Goal: Transaction & Acquisition: Purchase product/service

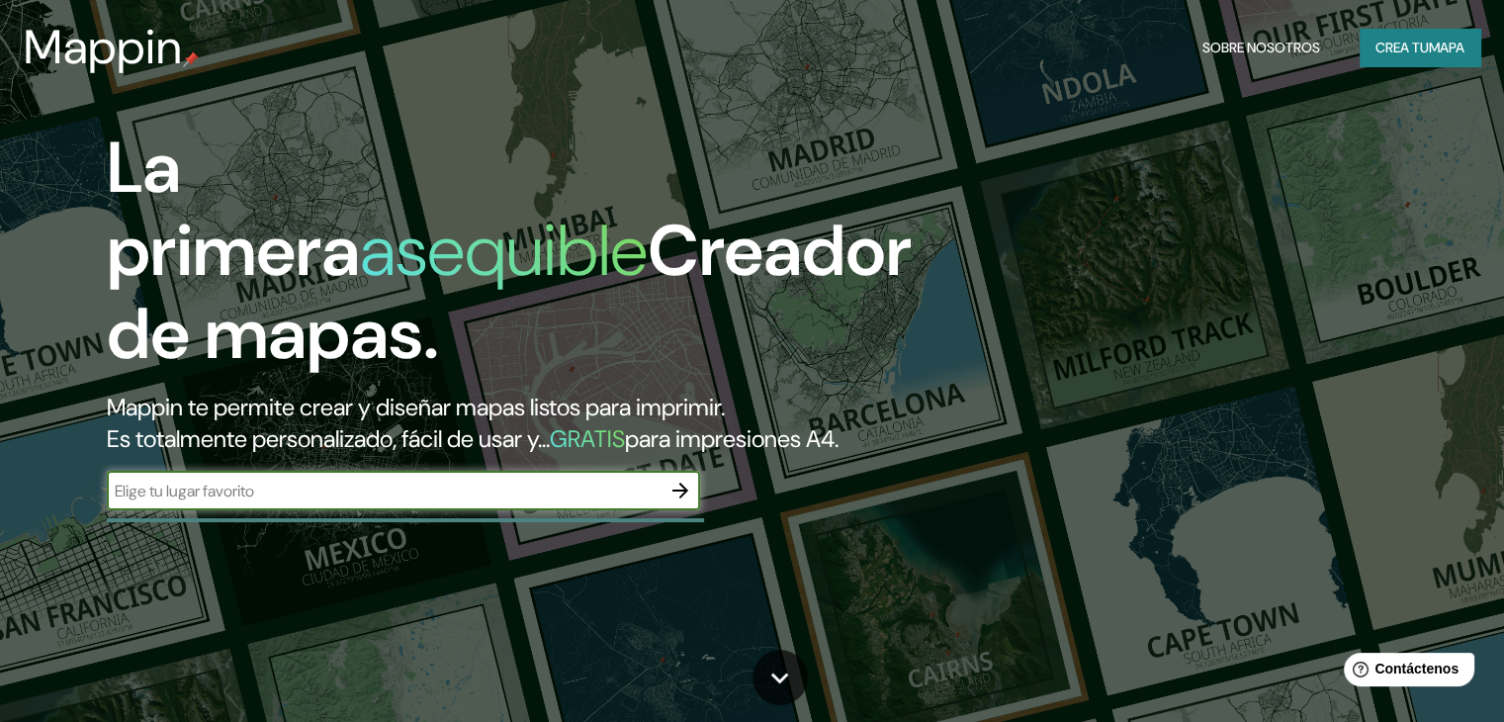
click at [613, 502] on input "text" at bounding box center [384, 491] width 554 height 23
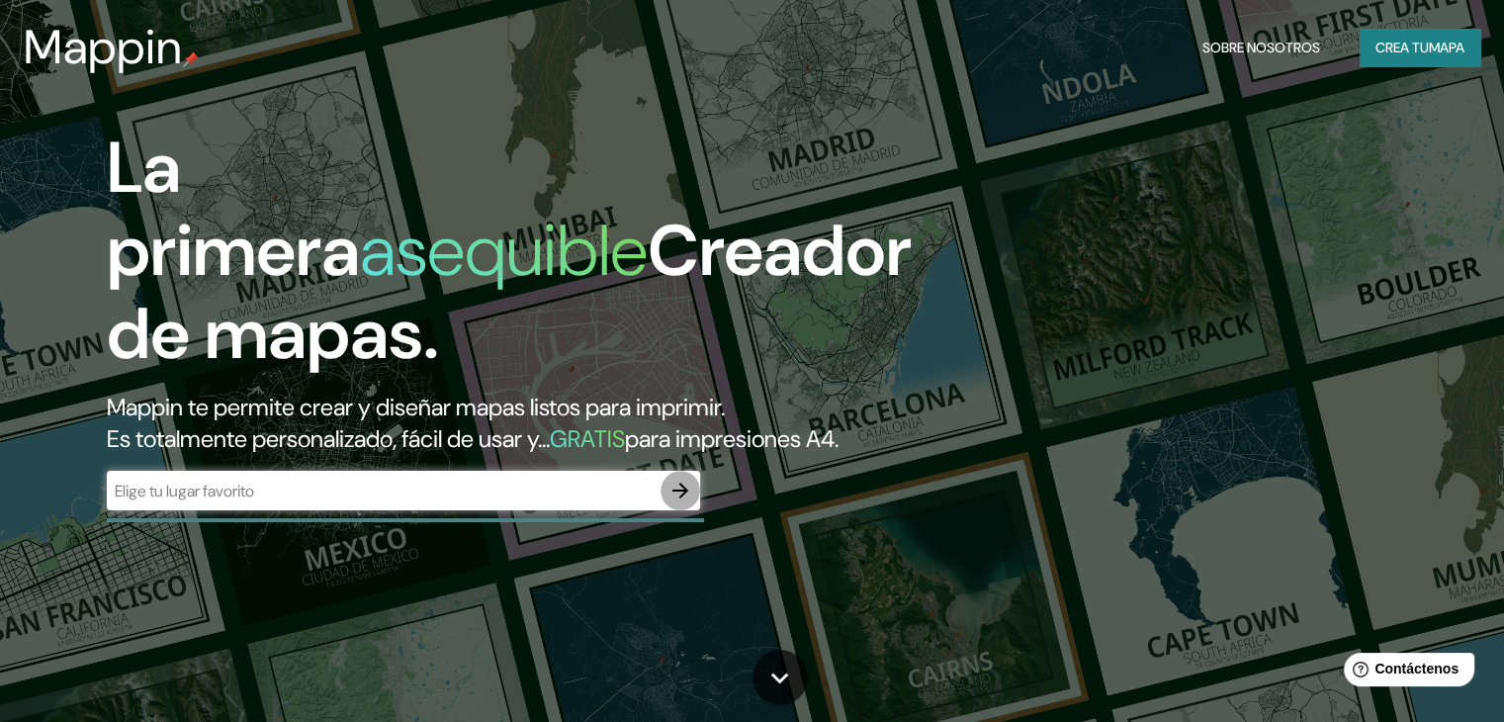
click at [682, 502] on icon "button" at bounding box center [681, 491] width 24 height 24
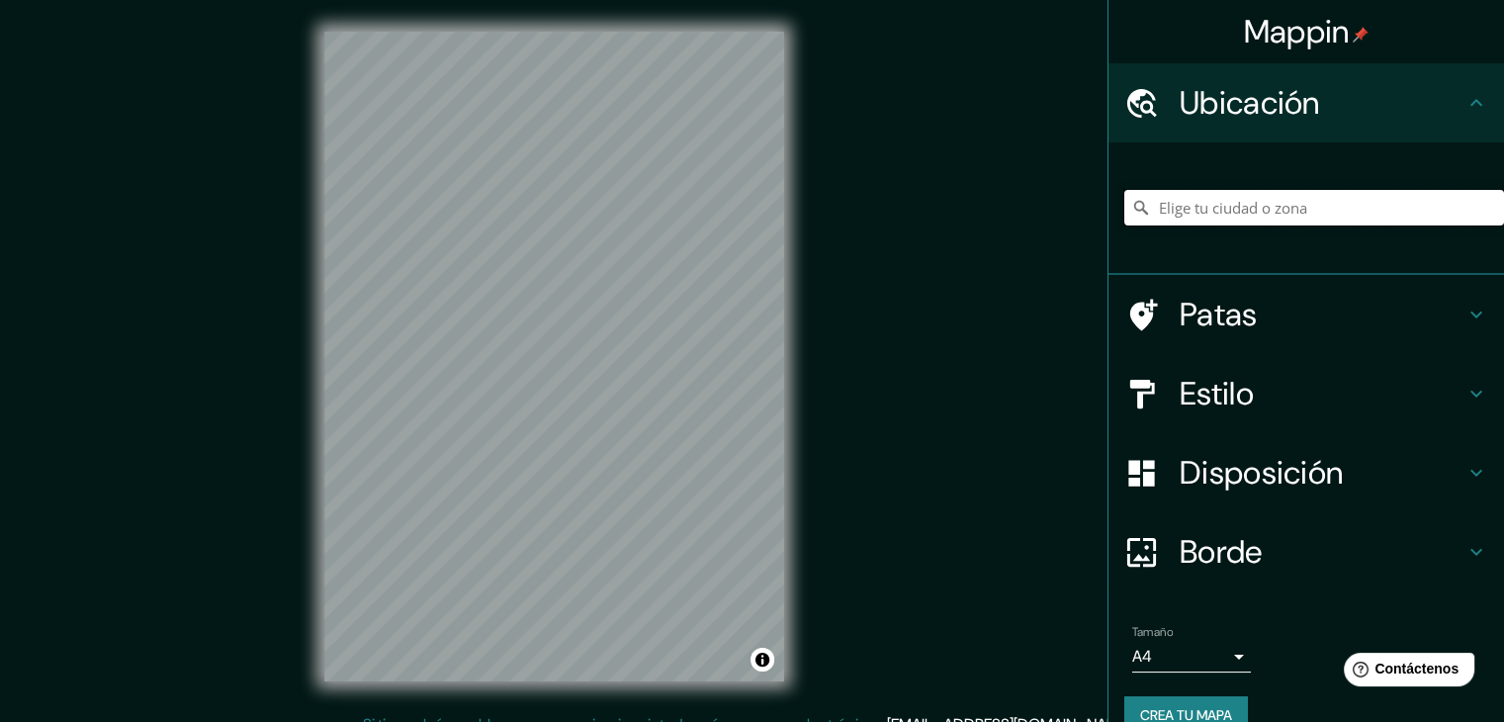
click at [1332, 208] on input "Elige tu ciudad o zona" at bounding box center [1315, 208] width 380 height 36
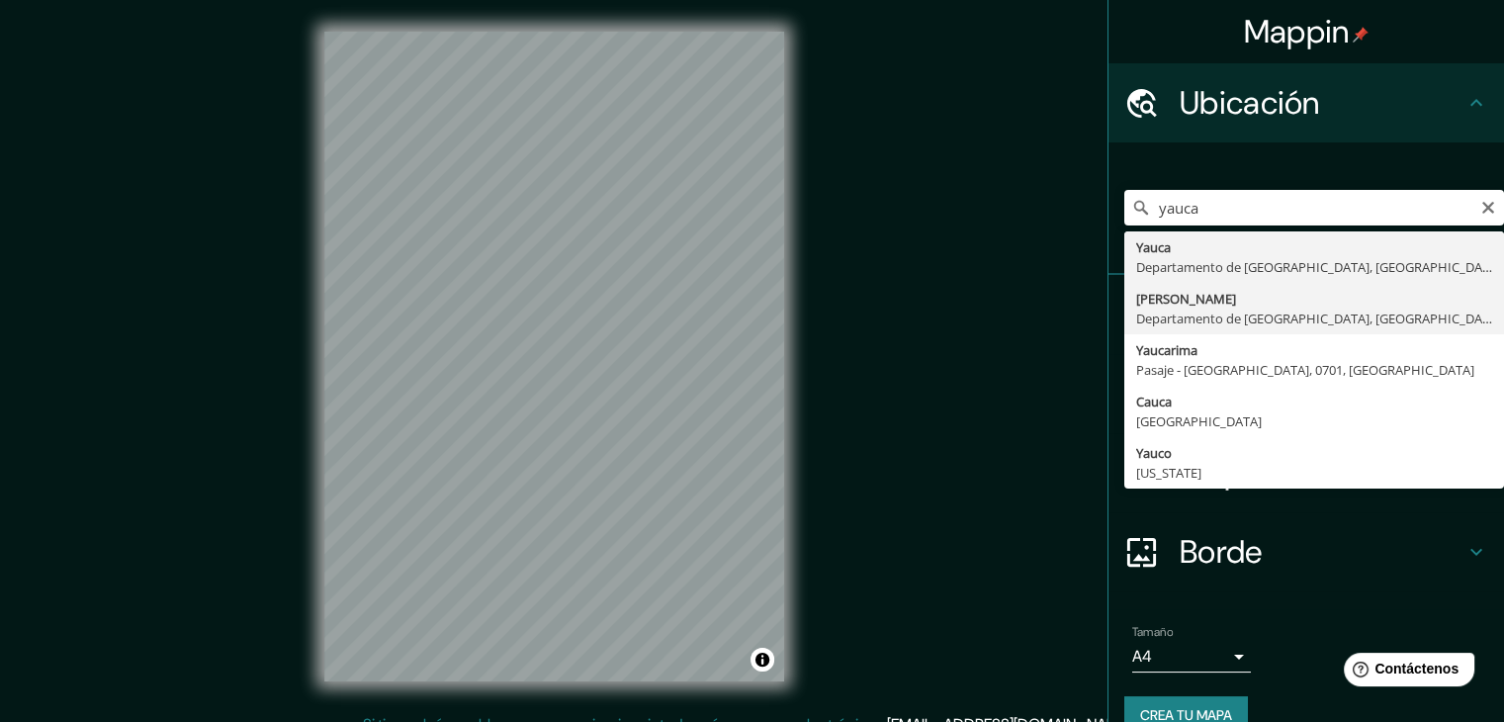
type input "[PERSON_NAME], [GEOGRAPHIC_DATA], [GEOGRAPHIC_DATA]"
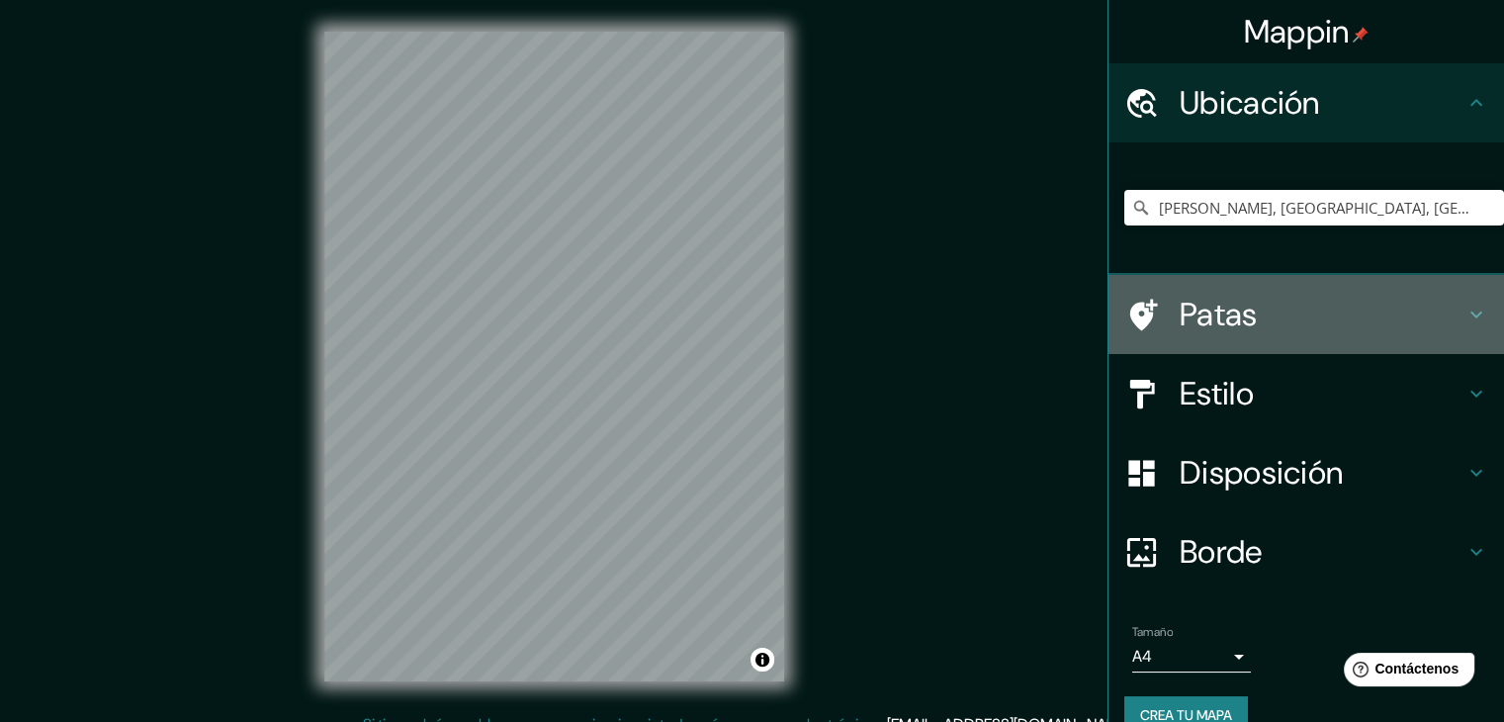
click at [1248, 321] on h4 "Patas" at bounding box center [1322, 315] width 285 height 40
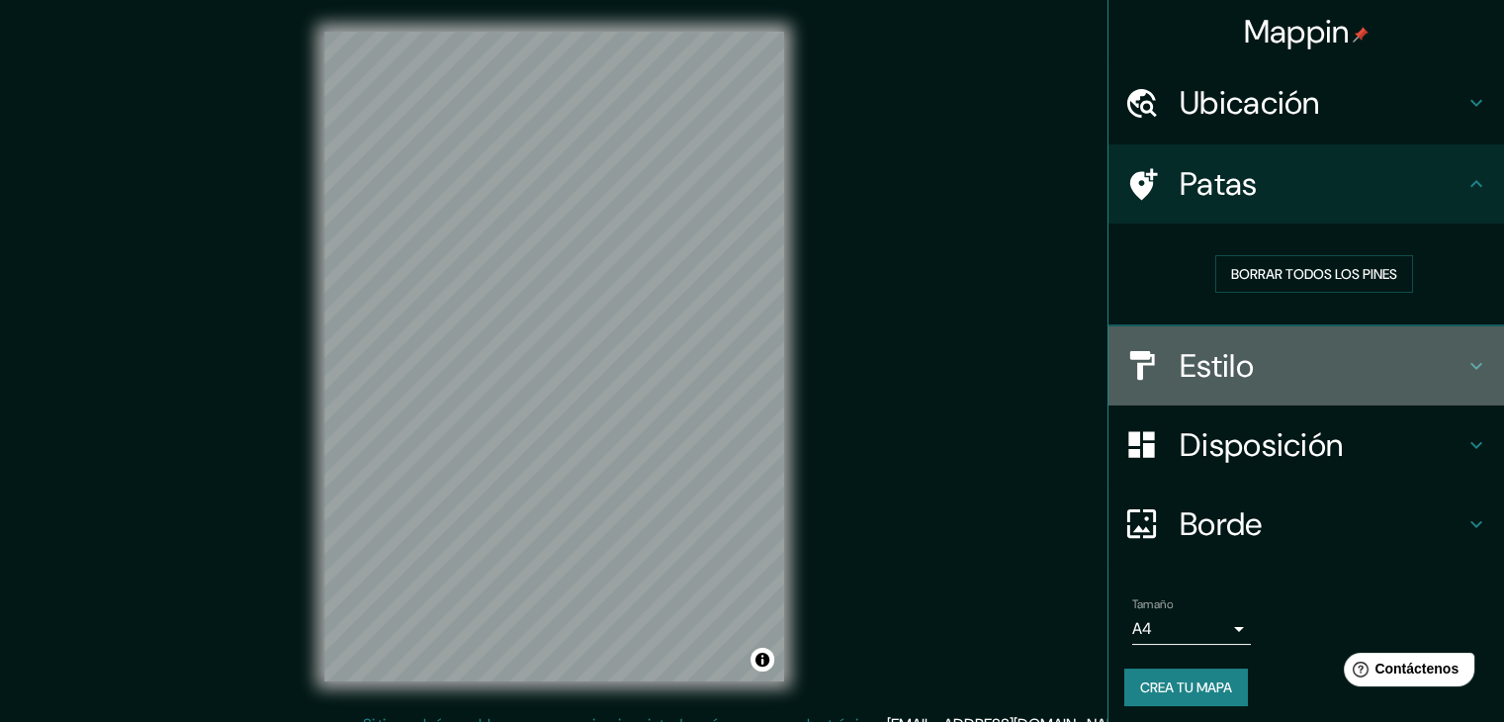
click at [1244, 352] on h4 "Estilo" at bounding box center [1322, 366] width 285 height 40
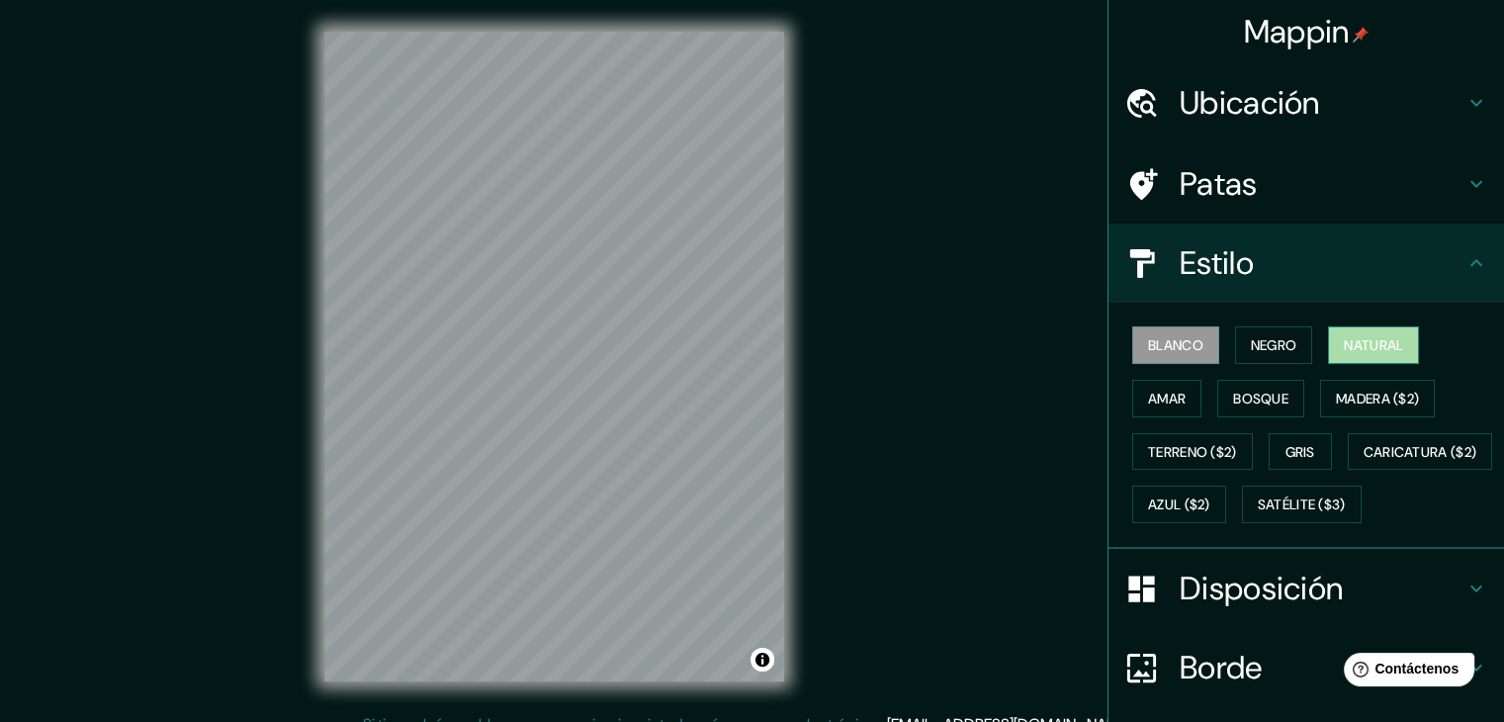
click at [1375, 337] on font "Natural" at bounding box center [1373, 345] width 59 height 18
click at [544, 219] on div at bounding box center [543, 219] width 16 height 16
click at [1252, 408] on font "Bosque" at bounding box center [1260, 399] width 55 height 26
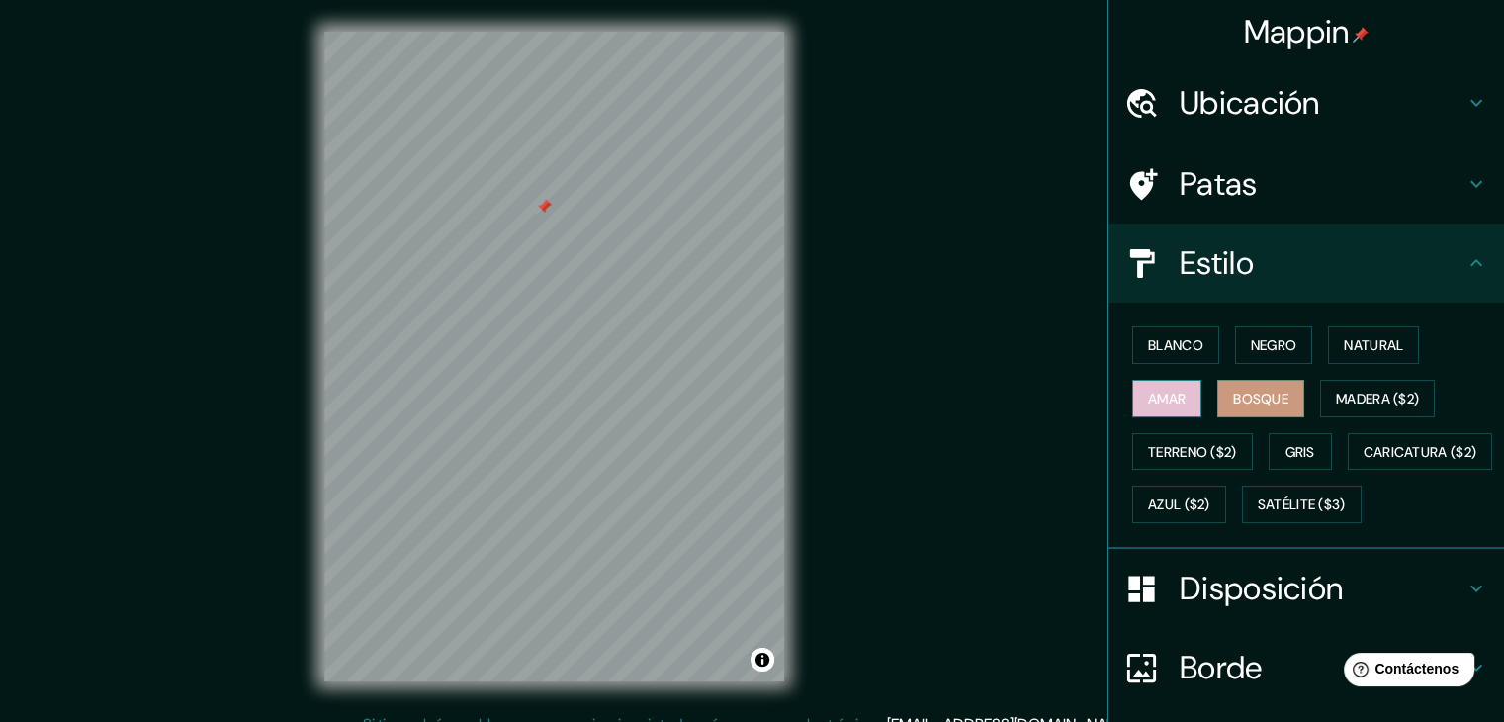
click at [1148, 396] on font "Amar" at bounding box center [1167, 399] width 38 height 18
click at [1224, 84] on font "Ubicación" at bounding box center [1250, 103] width 140 height 42
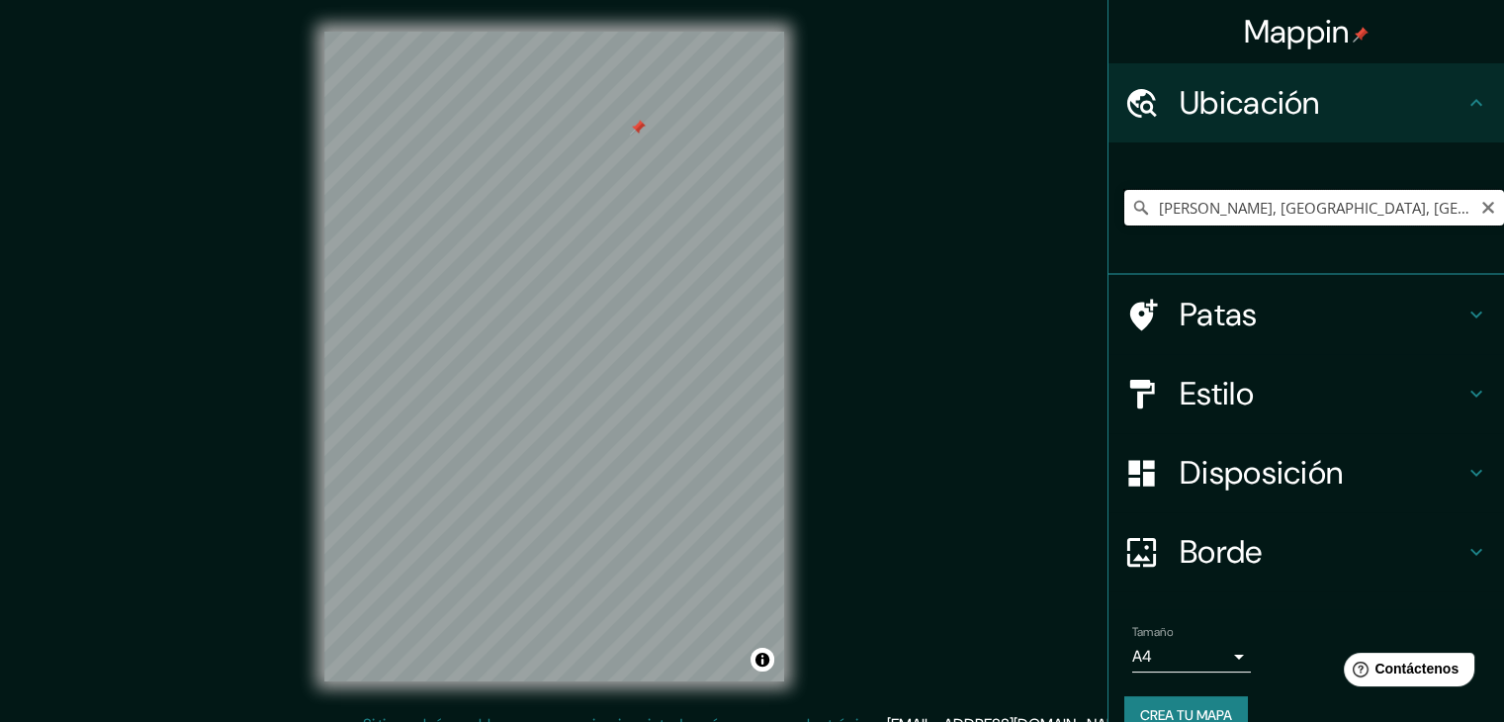
click at [1320, 214] on input "[PERSON_NAME], [GEOGRAPHIC_DATA], [GEOGRAPHIC_DATA]" at bounding box center [1315, 208] width 380 height 36
type input "i"
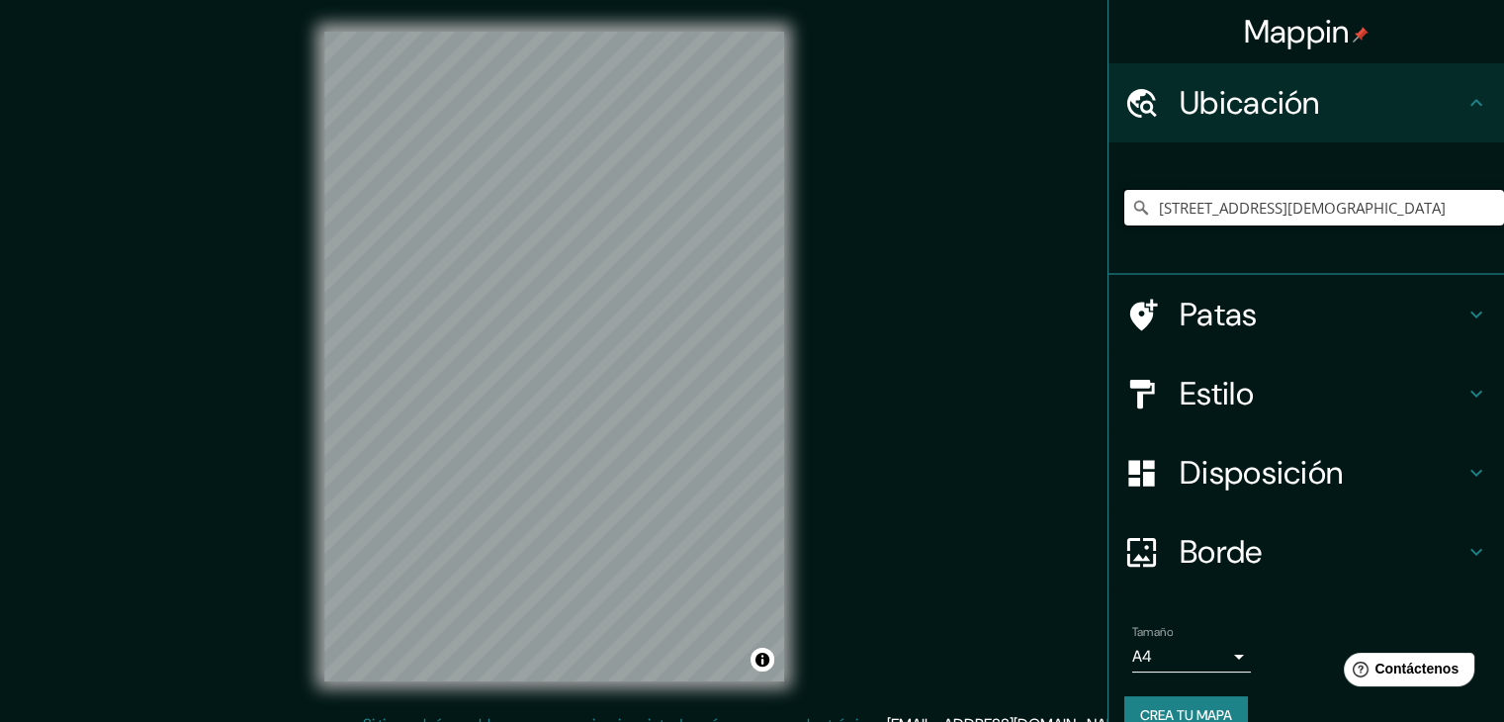
type input "[STREET_ADDRESS][DEMOGRAPHIC_DATA]"
click at [1190, 220] on input "[STREET_ADDRESS][DEMOGRAPHIC_DATA]" at bounding box center [1315, 208] width 380 height 36
click at [1483, 207] on icon "Claro" at bounding box center [1489, 208] width 12 height 12
click at [1321, 220] on input "Elige tu ciudad o zona" at bounding box center [1315, 208] width 380 height 36
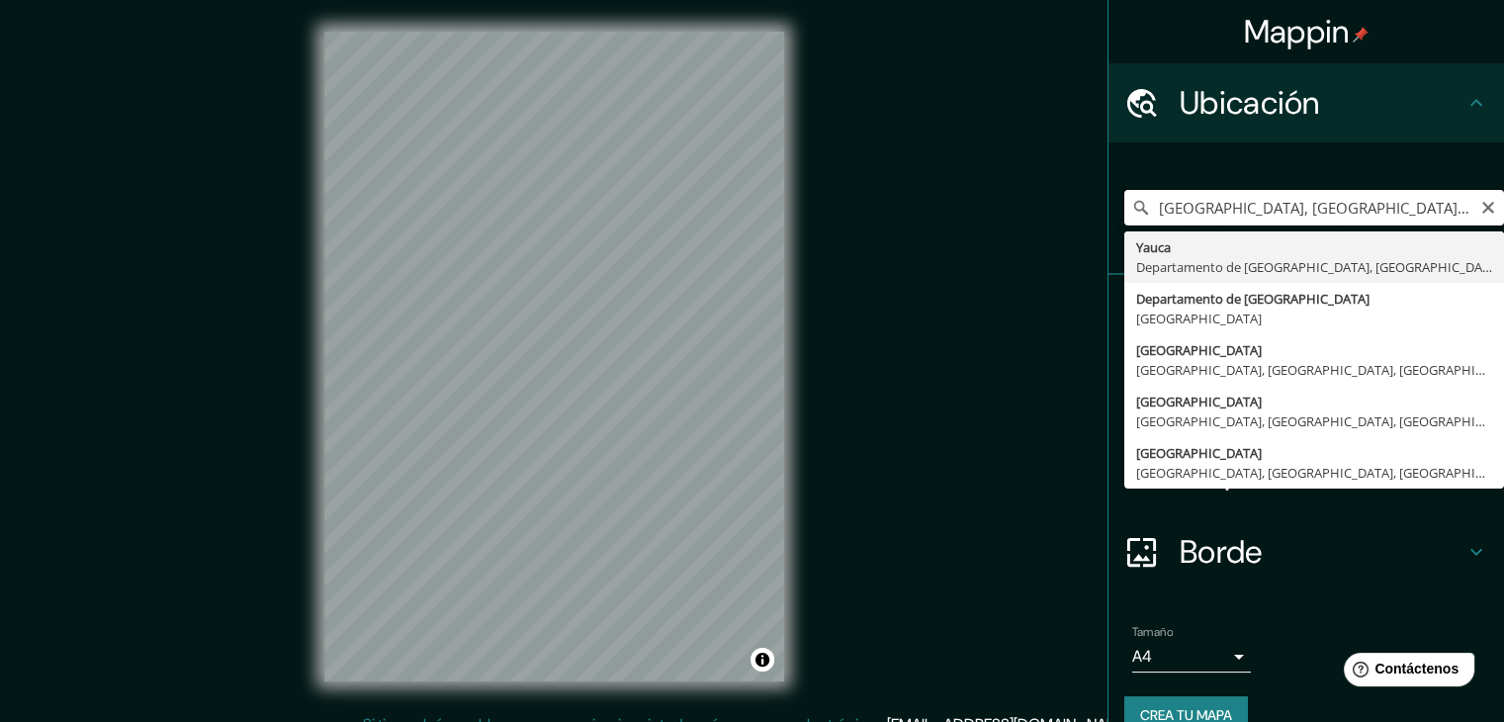
click at [1331, 208] on input "[GEOGRAPHIC_DATA], [GEOGRAPHIC_DATA], [GEOGRAPHIC_DATA]" at bounding box center [1315, 208] width 380 height 36
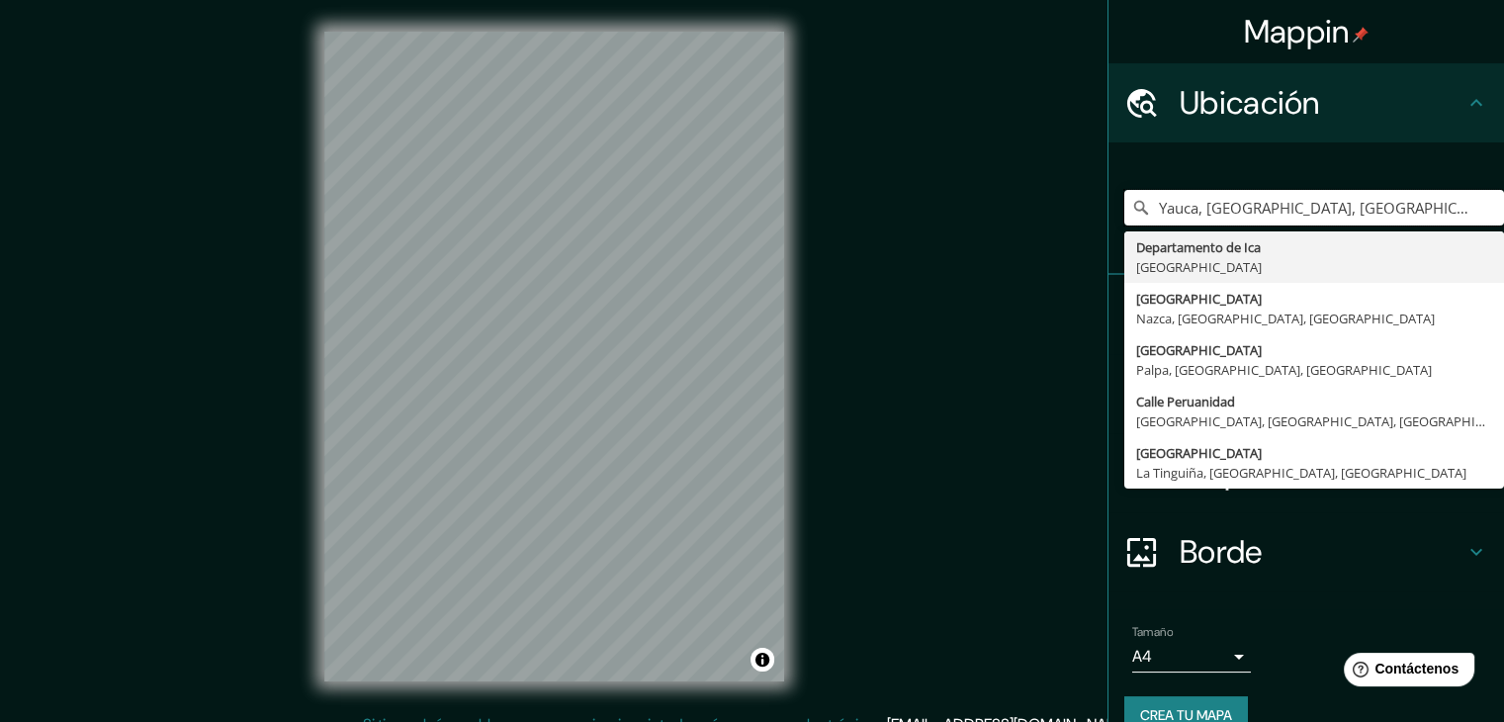
drag, startPoint x: 1186, startPoint y: 221, endPoint x: 1389, endPoint y: 162, distance: 211.0
click at [1389, 162] on div "[GEOGRAPHIC_DATA], [GEOGRAPHIC_DATA], [GEOGRAPHIC_DATA] Departamento de Ica [GE…" at bounding box center [1315, 207] width 380 height 99
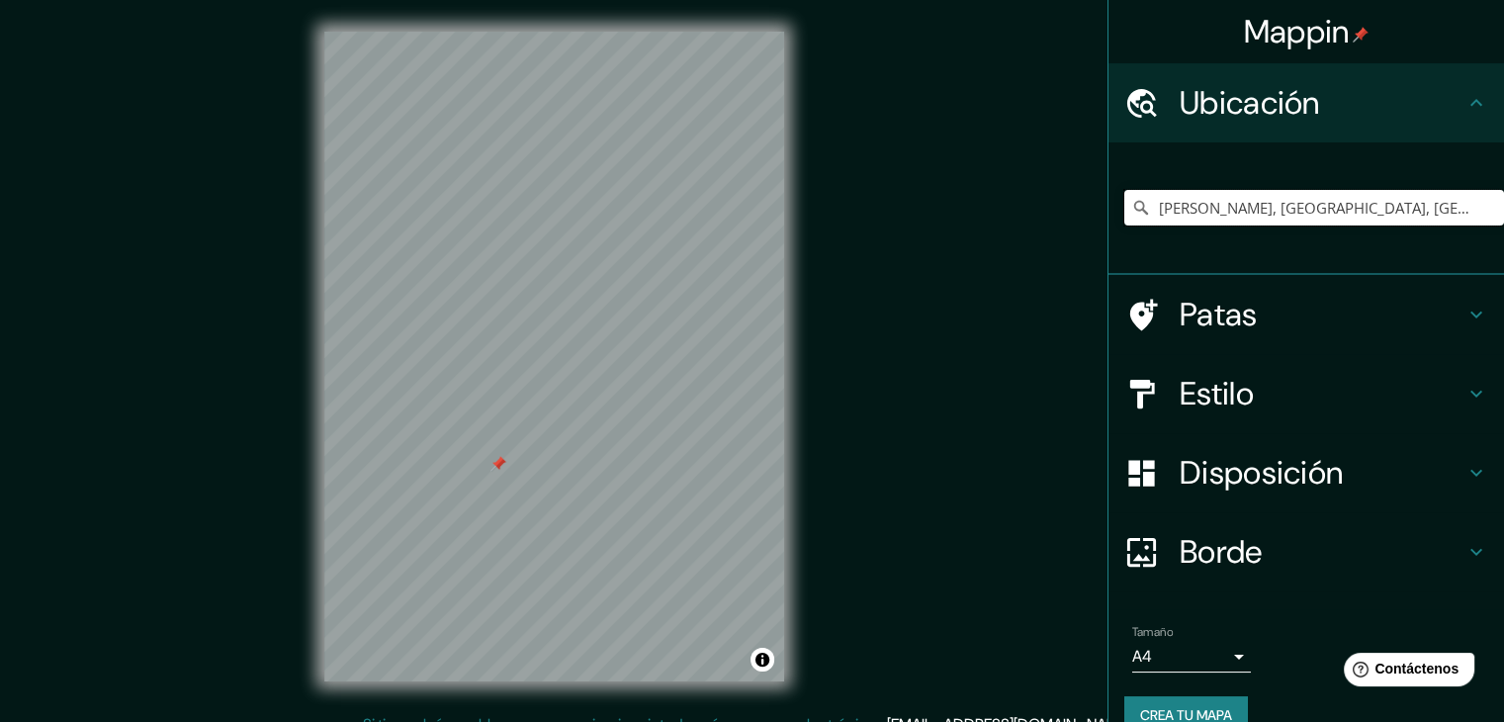
type input "[PERSON_NAME], [GEOGRAPHIC_DATA], [GEOGRAPHIC_DATA]"
click at [1215, 386] on font "Estilo" at bounding box center [1217, 394] width 74 height 42
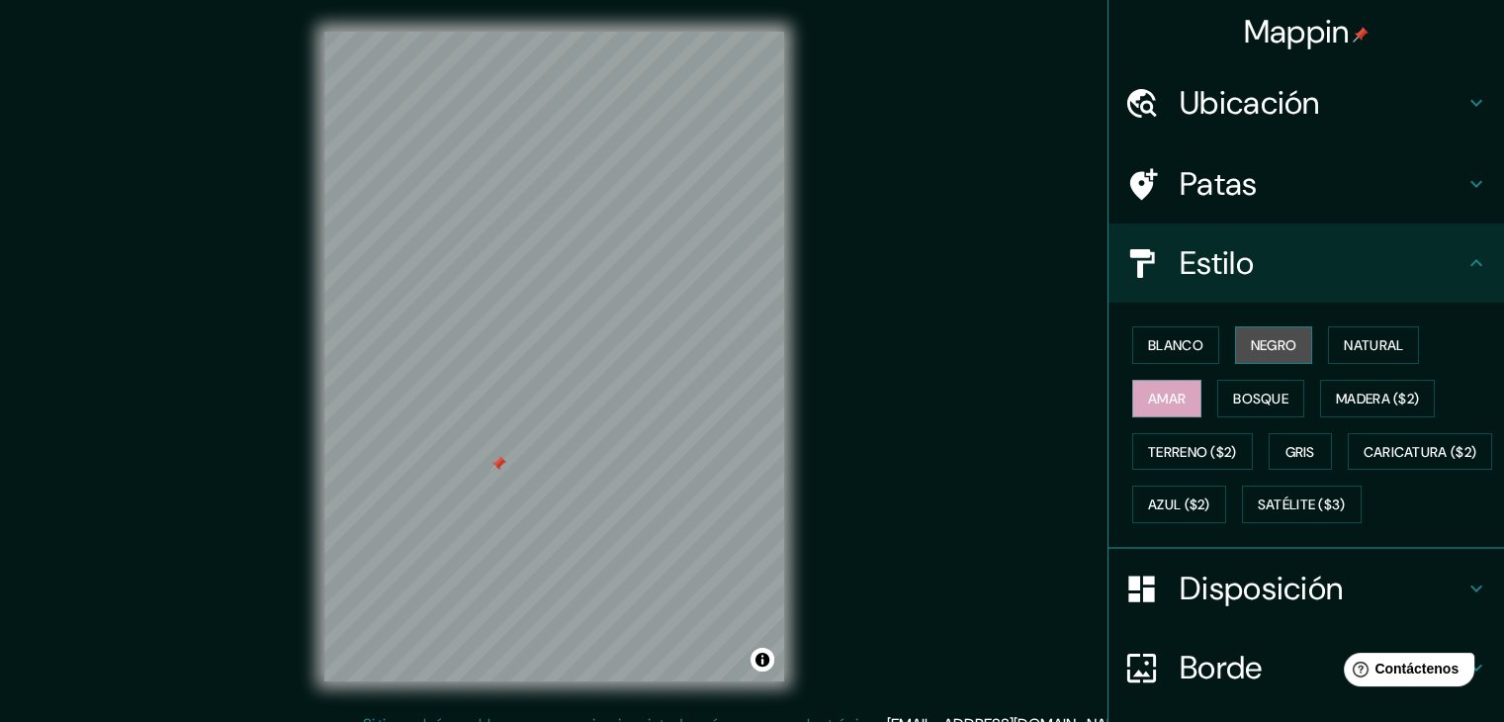
click at [1251, 333] on font "Negro" at bounding box center [1274, 345] width 46 height 26
click at [1245, 397] on font "Bosque" at bounding box center [1260, 399] width 55 height 18
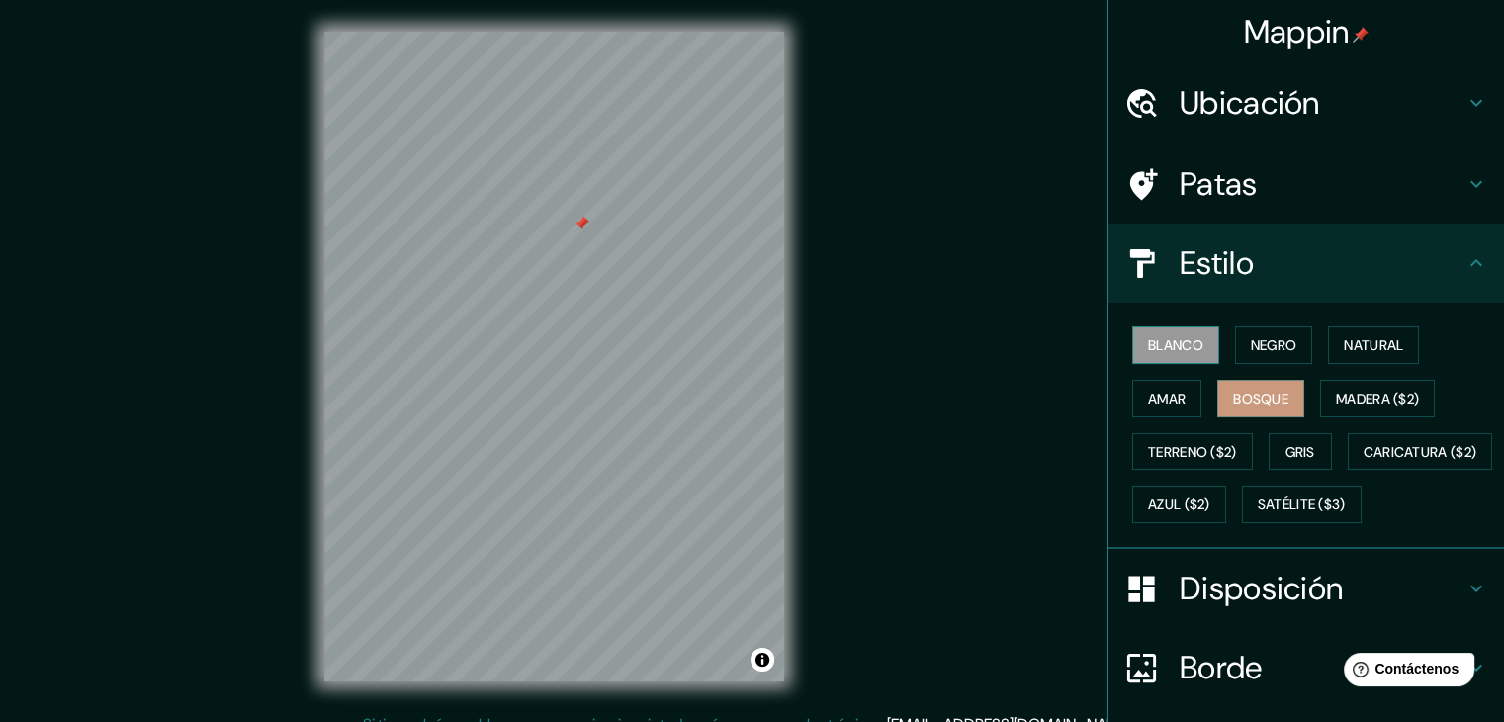
click at [1152, 353] on font "Blanco" at bounding box center [1175, 345] width 55 height 18
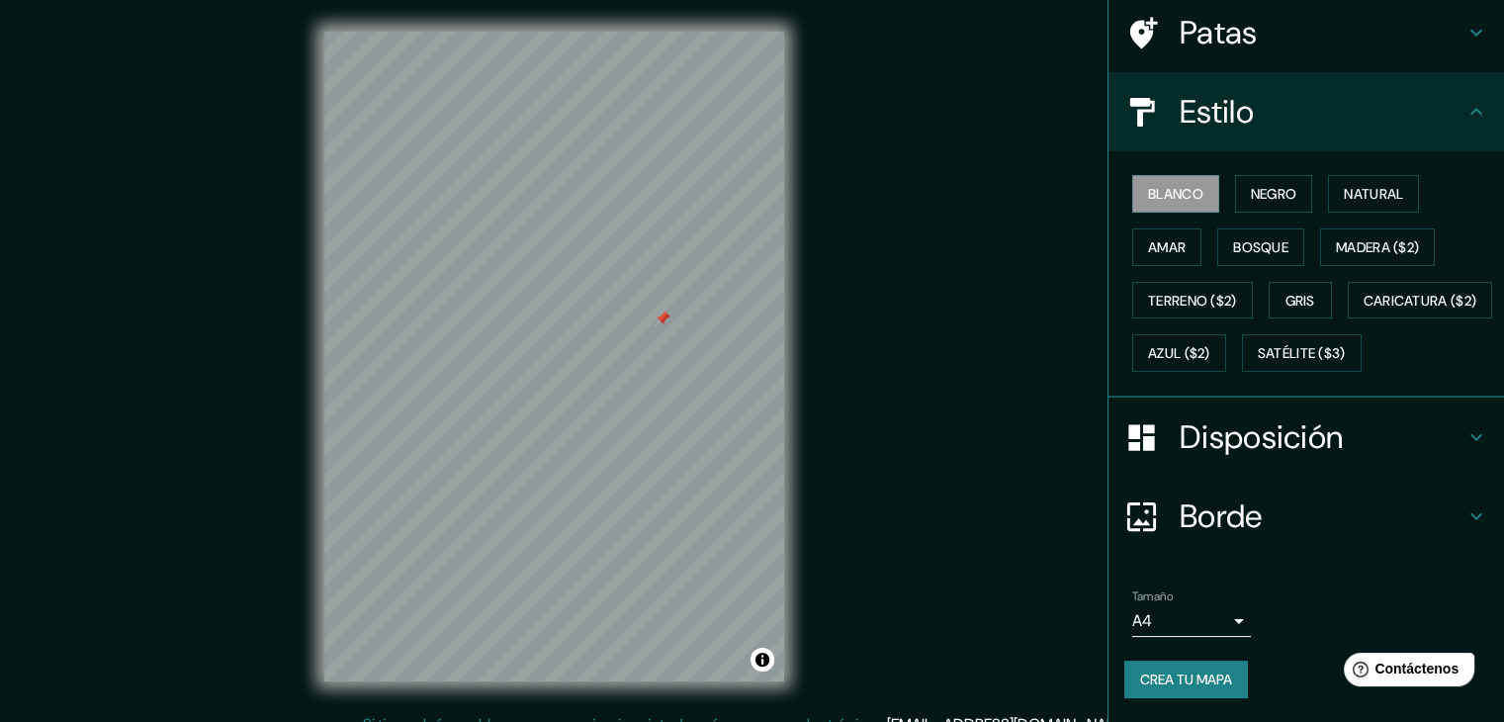
scroll to position [200, 0]
click at [1151, 674] on font "Crea tu mapa" at bounding box center [1186, 680] width 92 height 18
